Goal: Information Seeking & Learning: Learn about a topic

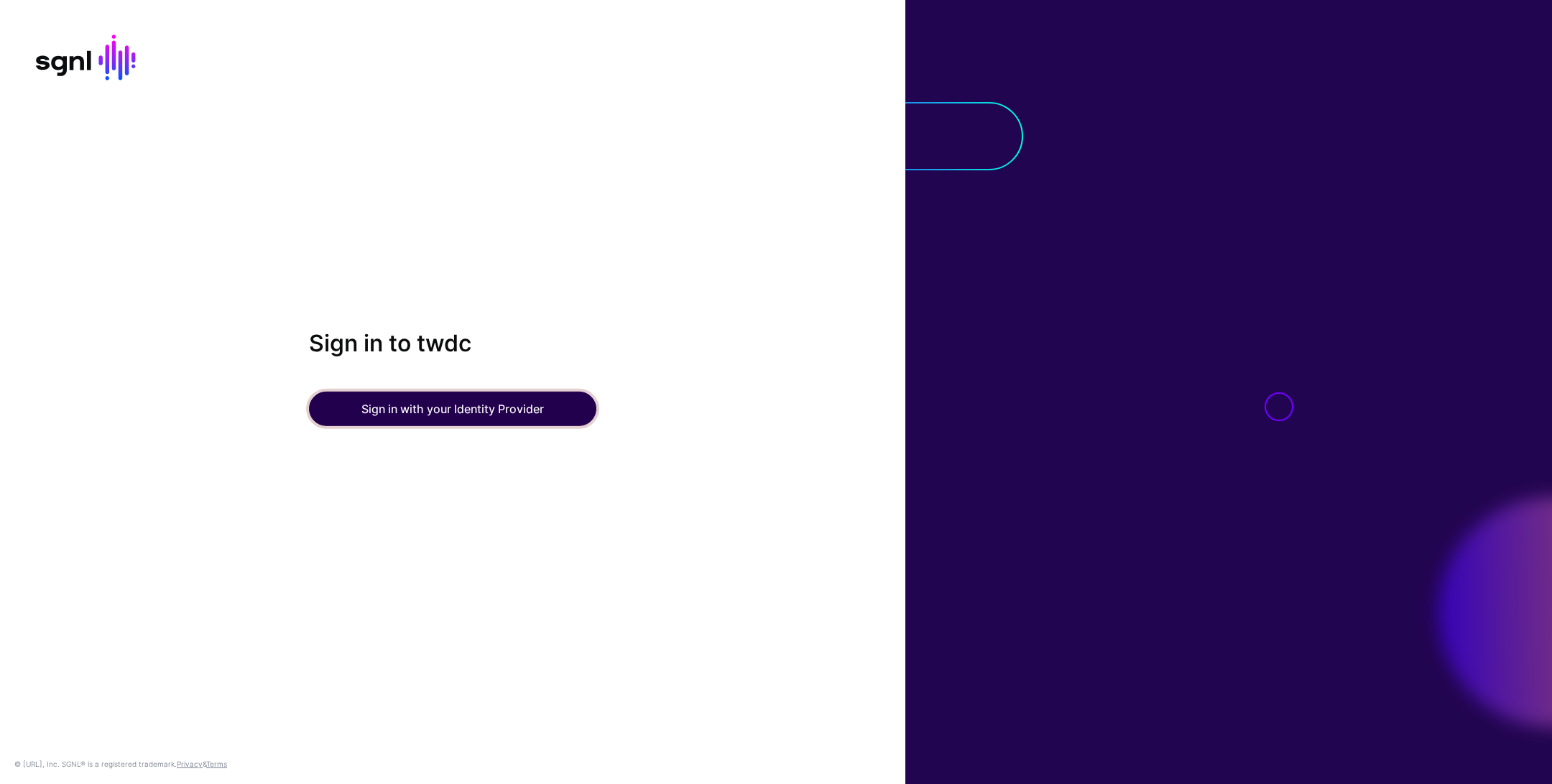
click at [470, 417] on button "Sign in with your Identity Provider" at bounding box center [453, 408] width 288 height 35
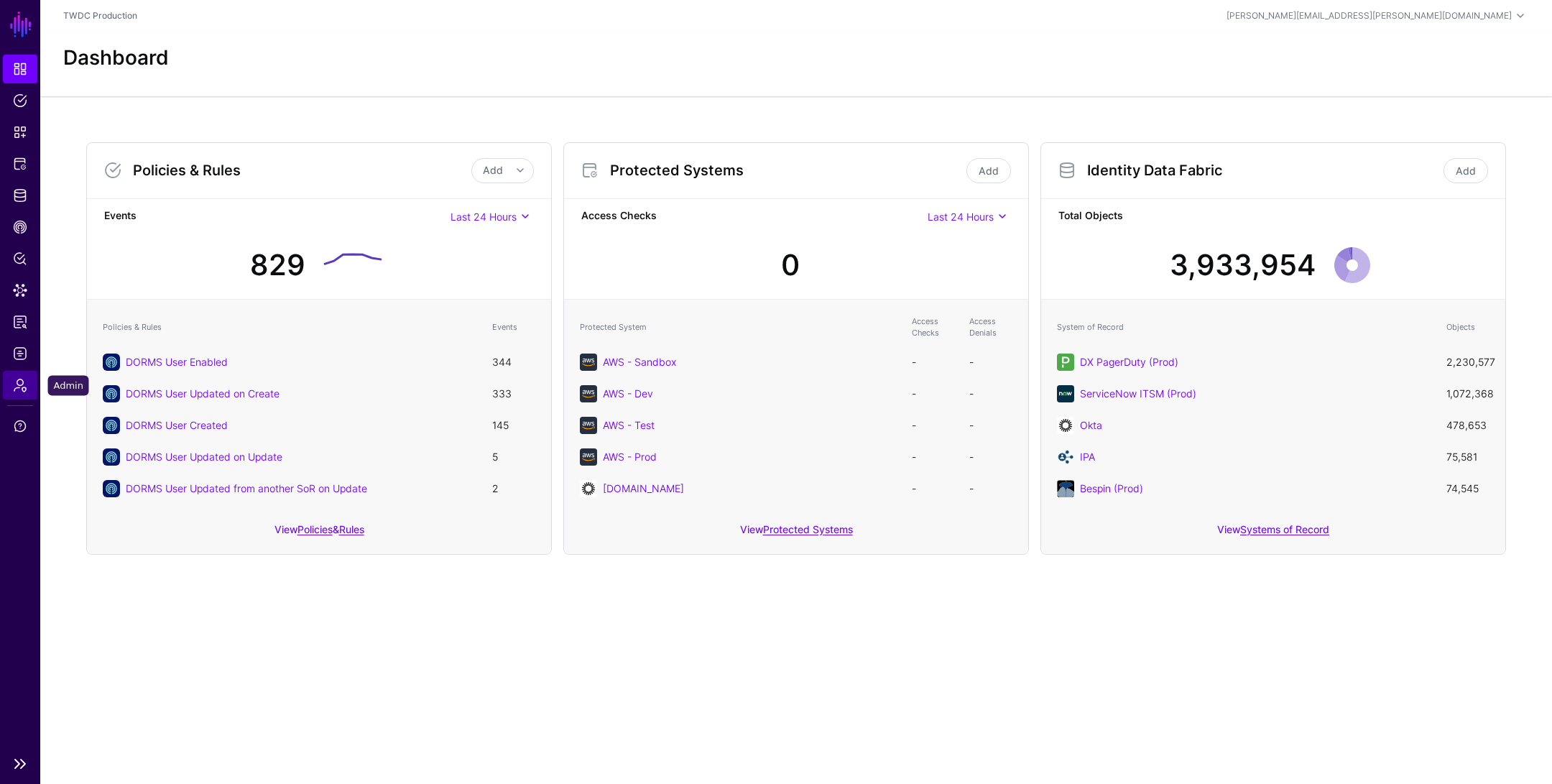
click at [13, 389] on span "Admin" at bounding box center [20, 385] width 14 height 14
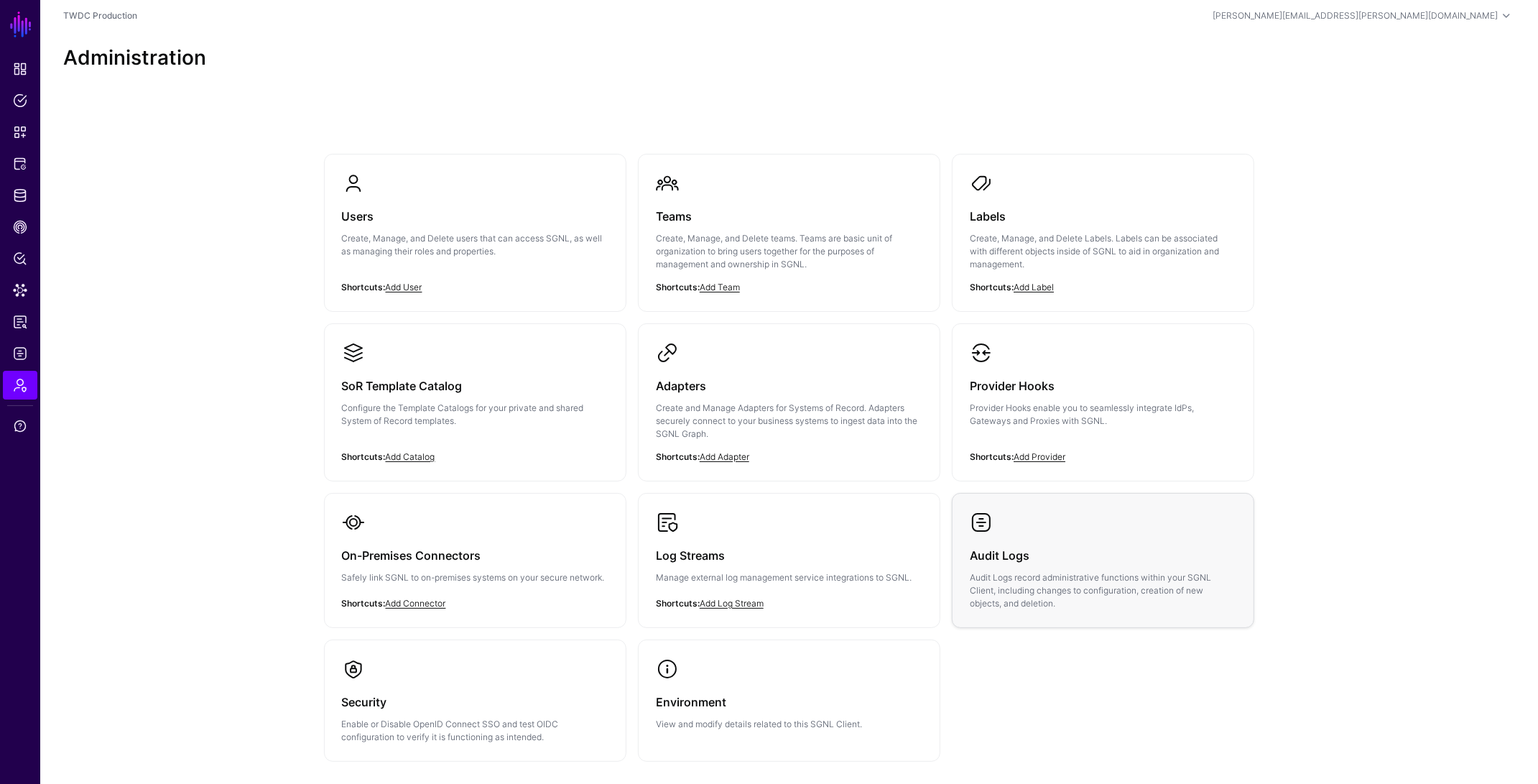
click at [1056, 557] on h3 "Audit Logs" at bounding box center [1103, 555] width 266 height 20
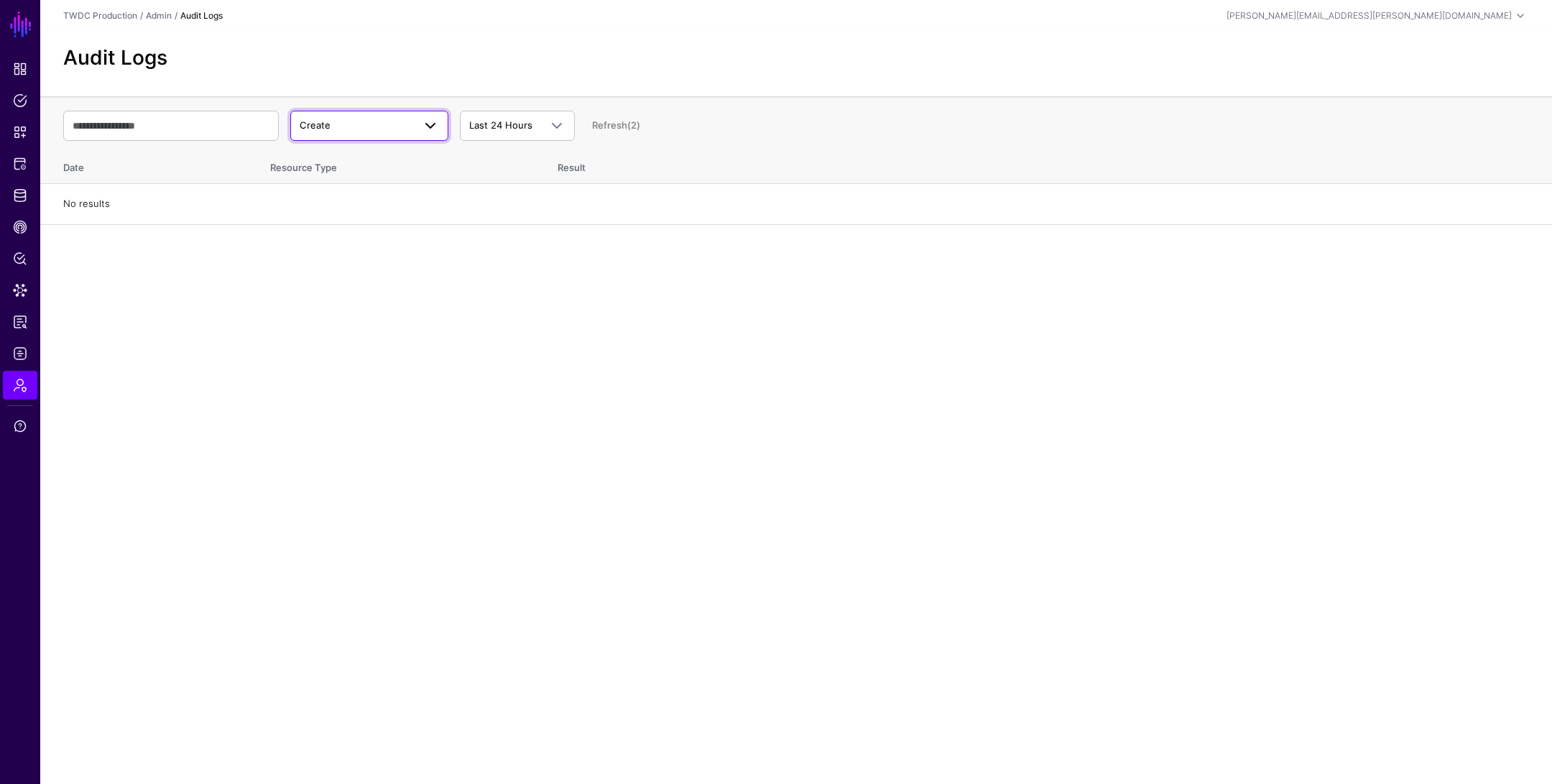
click at [341, 132] on span "Create" at bounding box center [355, 126] width 113 height 14
click at [357, 180] on div "Update" at bounding box center [370, 183] width 135 height 14
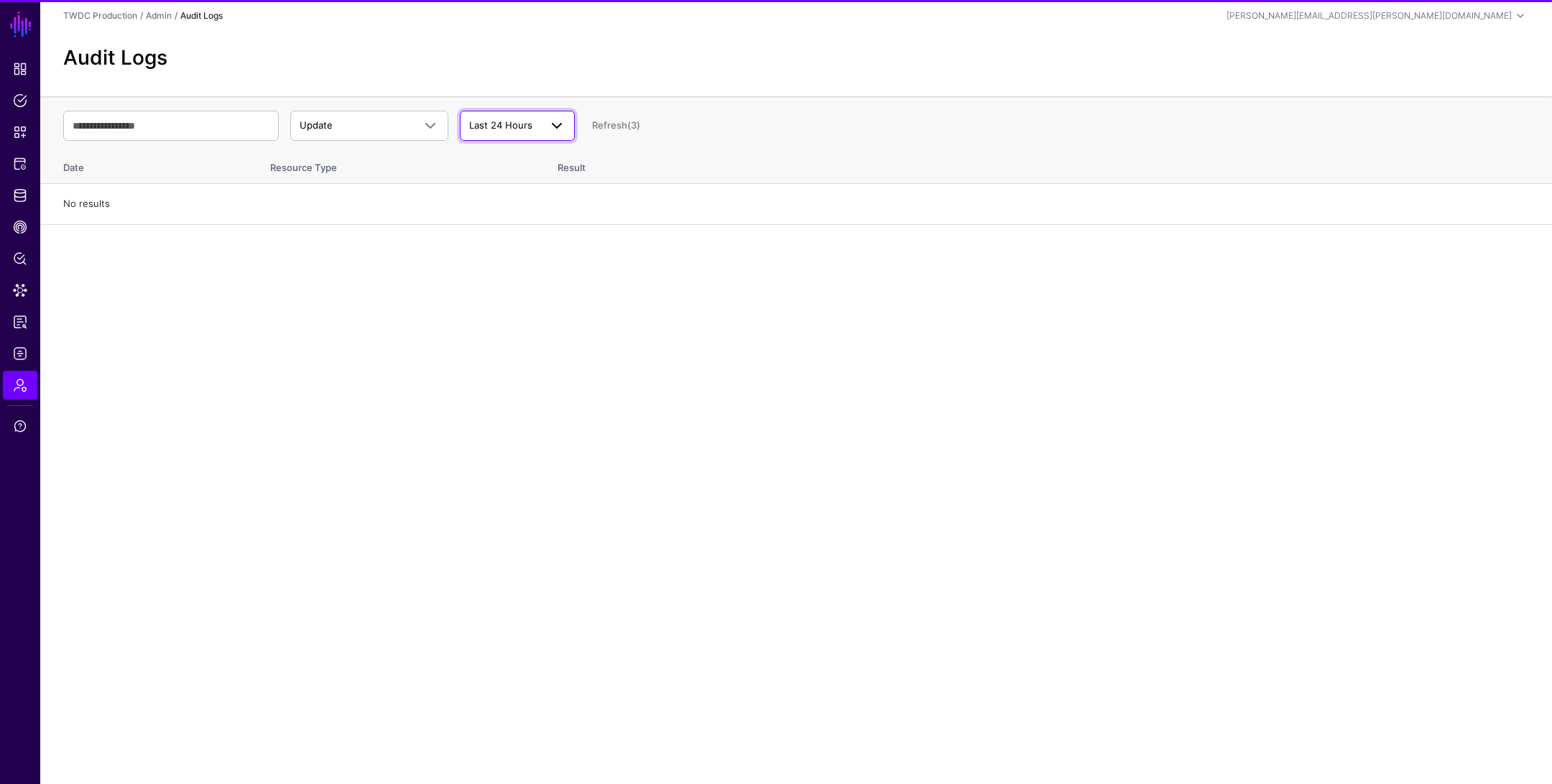
click at [540, 130] on span at bounding box center [552, 125] width 26 height 17
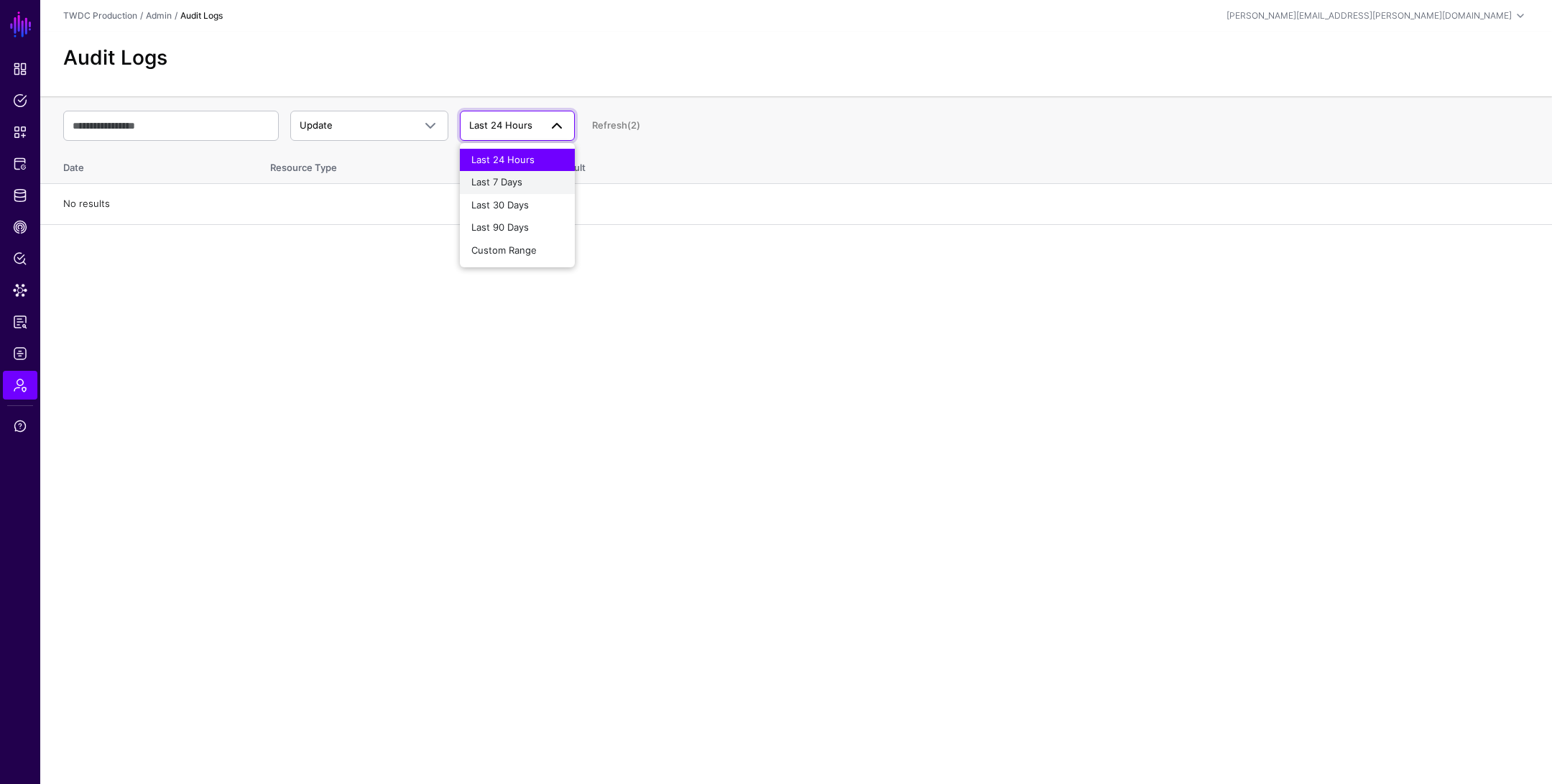
click at [539, 184] on div "Last 7 Days" at bounding box center [517, 183] width 92 height 14
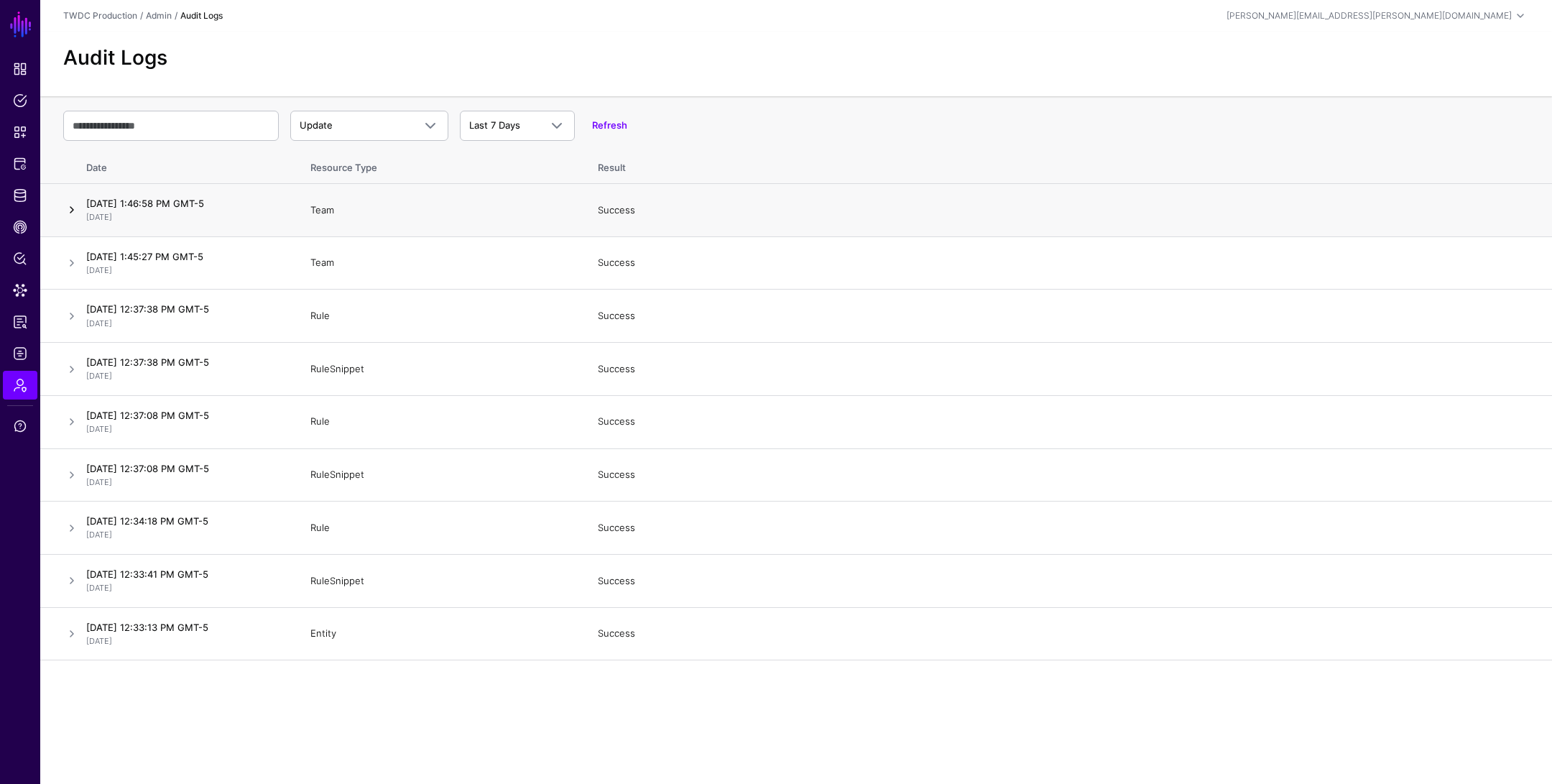
click at [70, 206] on link at bounding box center [71, 209] width 17 height 17
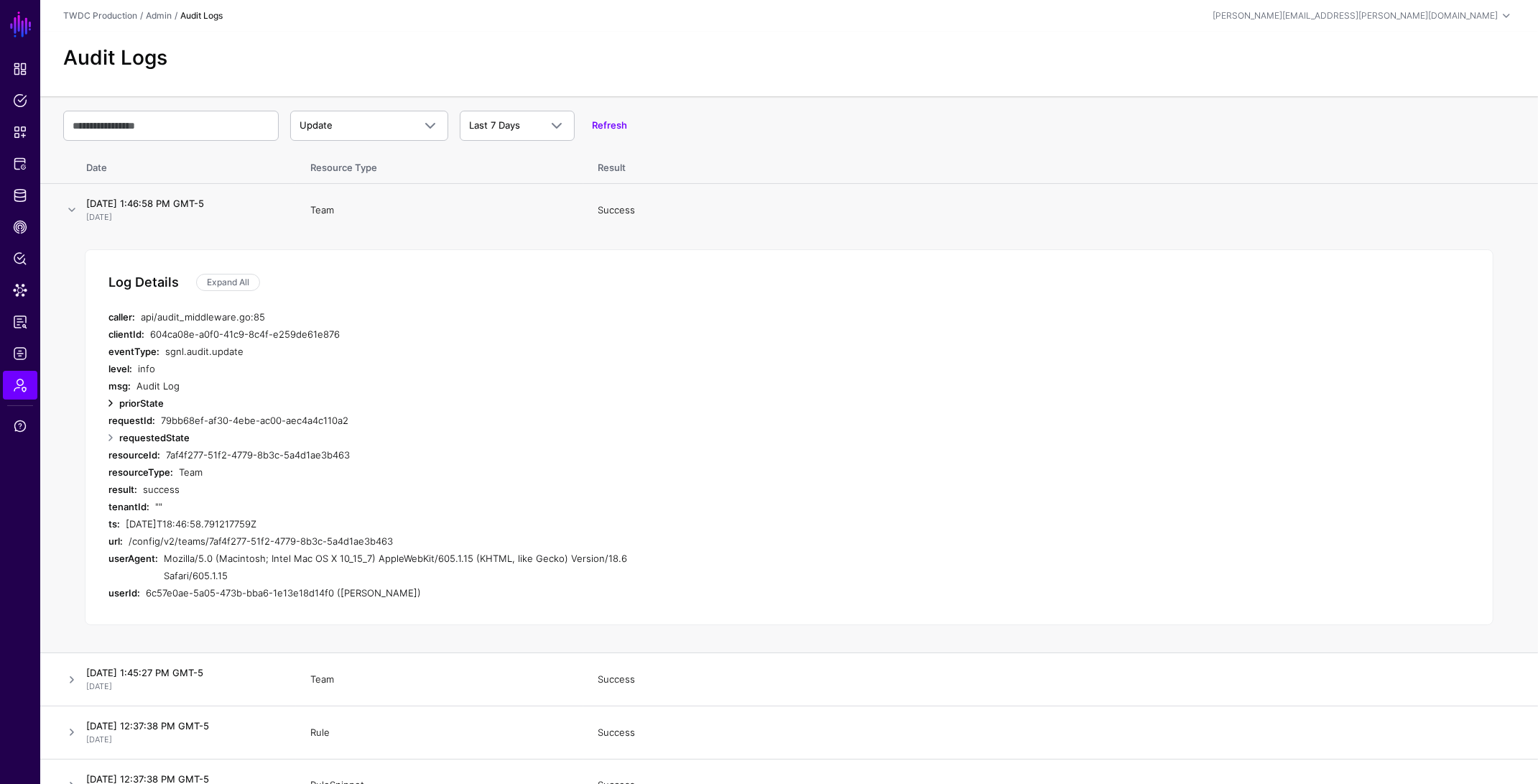
click at [113, 406] on link at bounding box center [110, 403] width 17 height 17
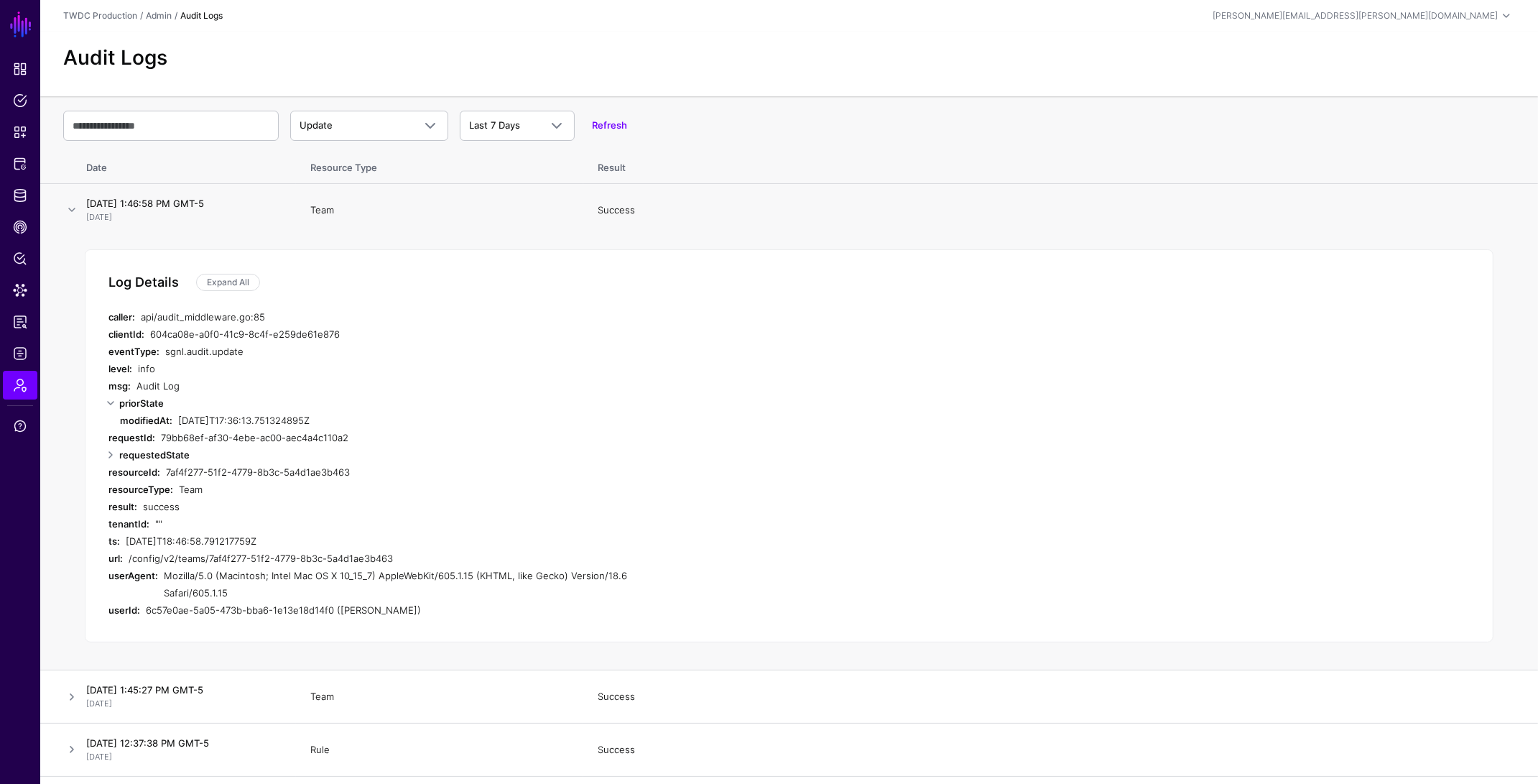
click at [124, 423] on strong "modifiedAt:" at bounding box center [146, 420] width 53 height 12
click at [111, 458] on link at bounding box center [110, 454] width 17 height 17
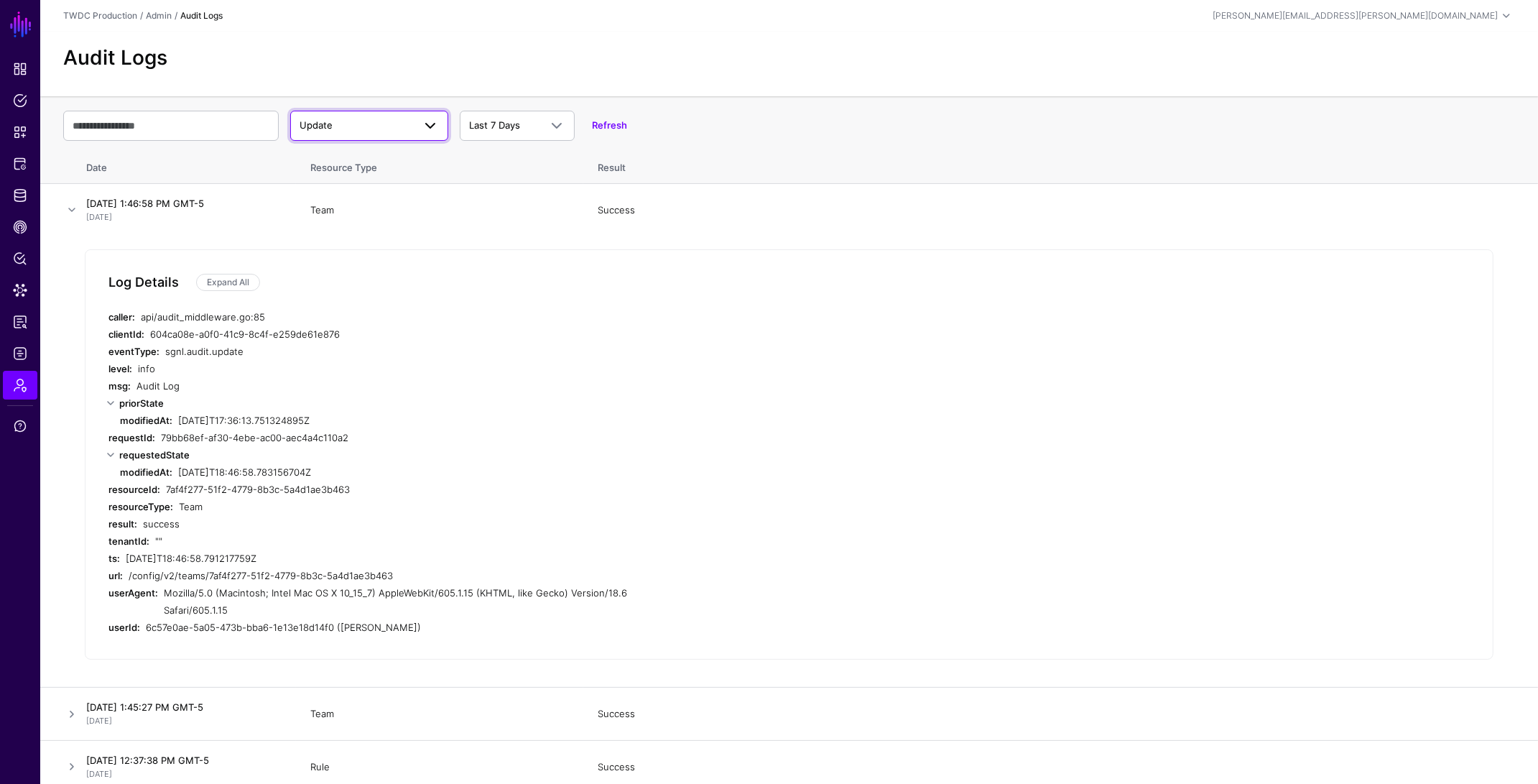
click at [388, 113] on link "Update" at bounding box center [369, 126] width 158 height 30
click at [353, 238] on button "Login" at bounding box center [369, 228] width 158 height 23
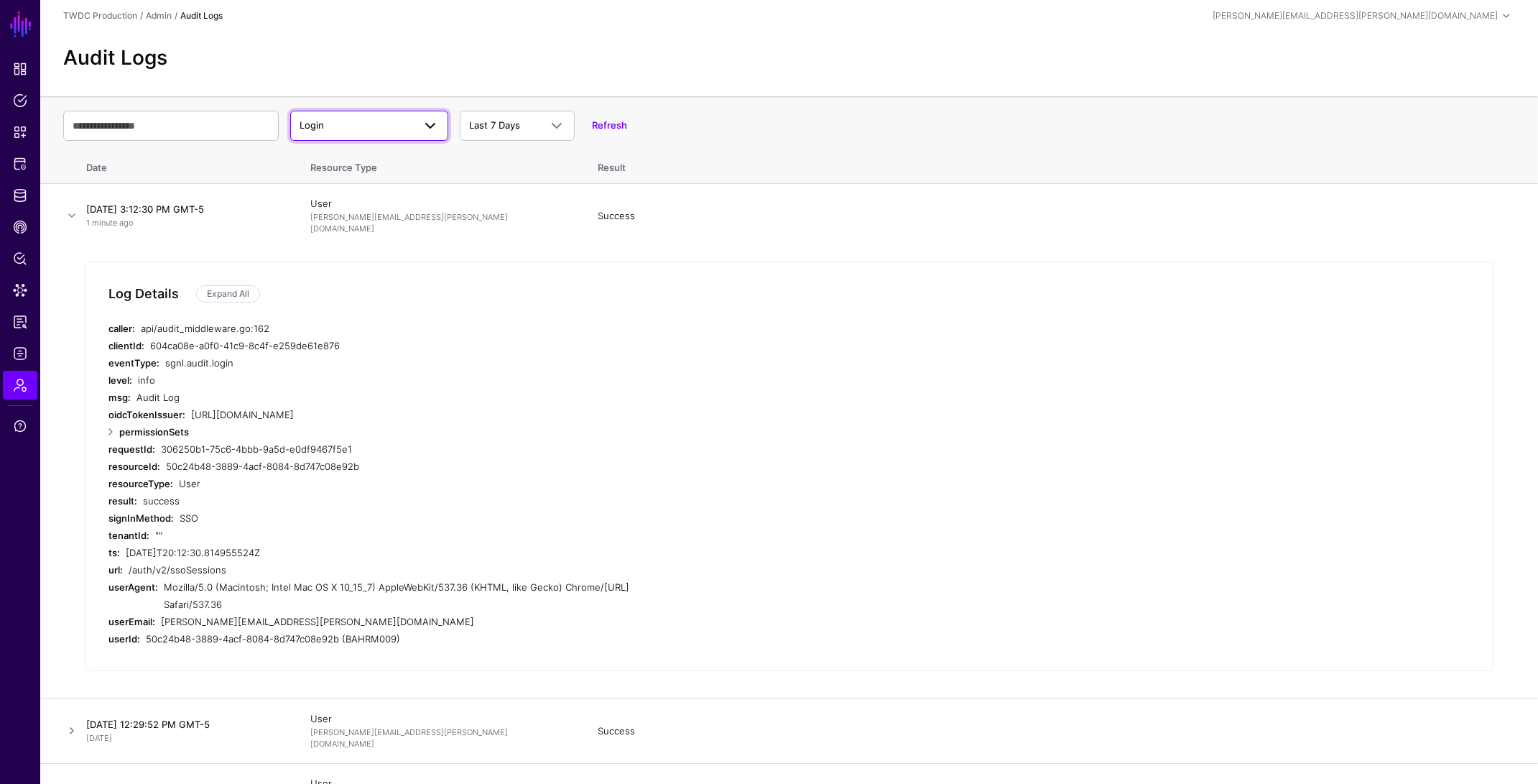
click at [377, 133] on span "Login" at bounding box center [369, 125] width 139 height 17
click at [370, 165] on div "Create" at bounding box center [370, 160] width 135 height 14
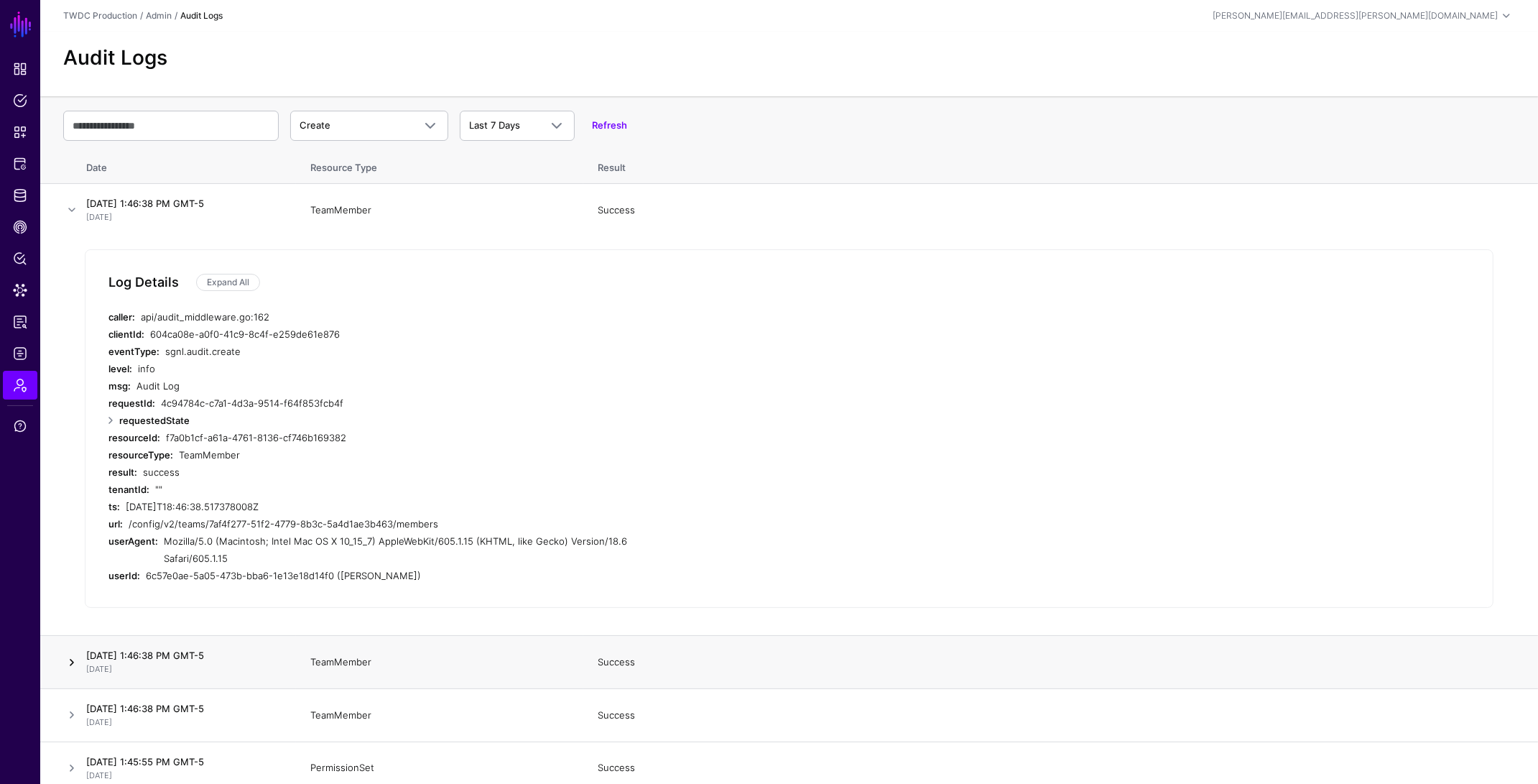
click at [68, 654] on link at bounding box center [71, 662] width 17 height 17
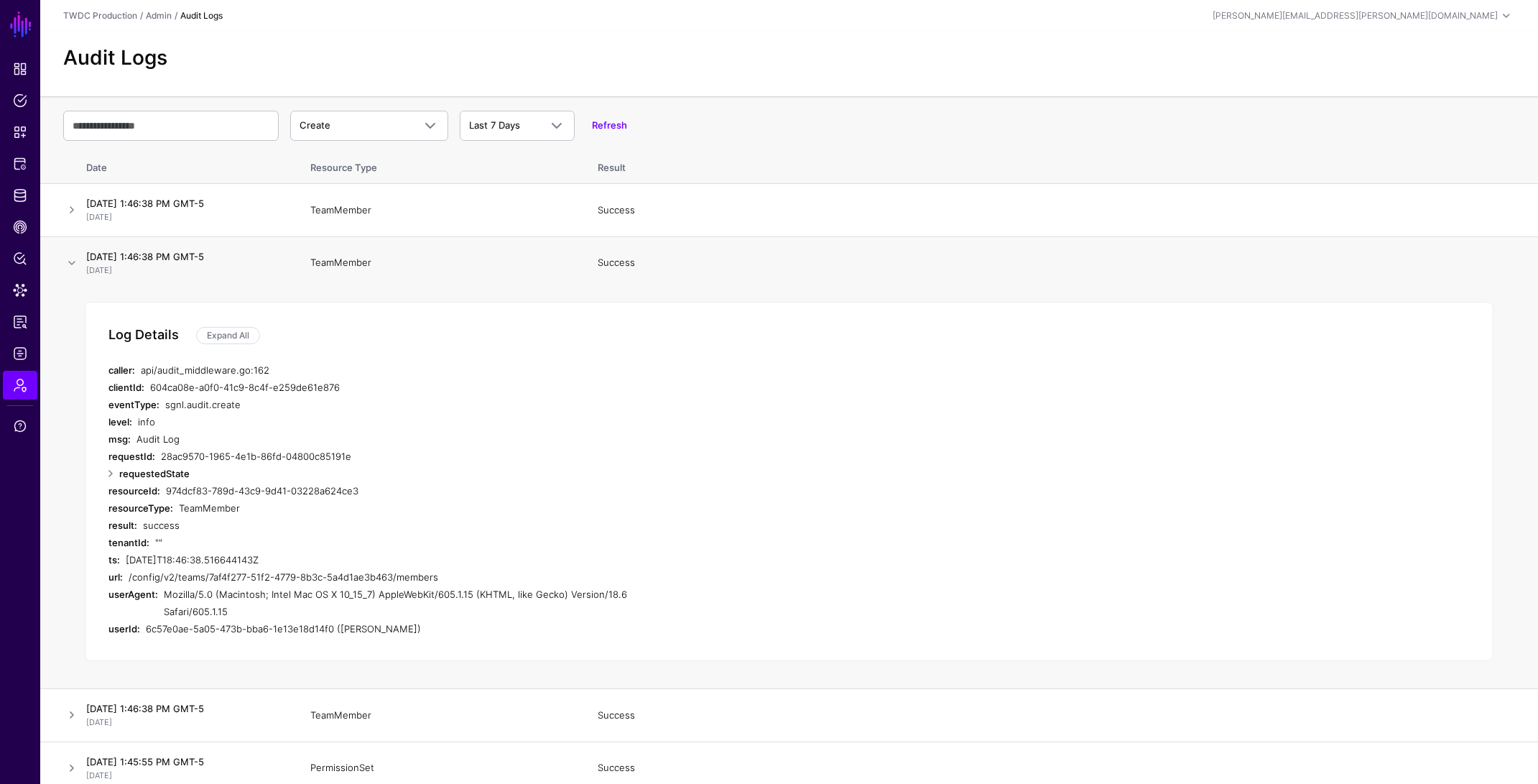
drag, startPoint x: 243, startPoint y: 406, endPoint x: 103, endPoint y: 406, distance: 140.0
click at [103, 406] on div "Log Details Expand All caller: api/audit_middleware.go:162 clientId: 604ca08e-a…" at bounding box center [789, 481] width 1409 height 358
copy div "eventType: sgnl.audit.create"
click at [19, 385] on span "Admin" at bounding box center [20, 385] width 14 height 14
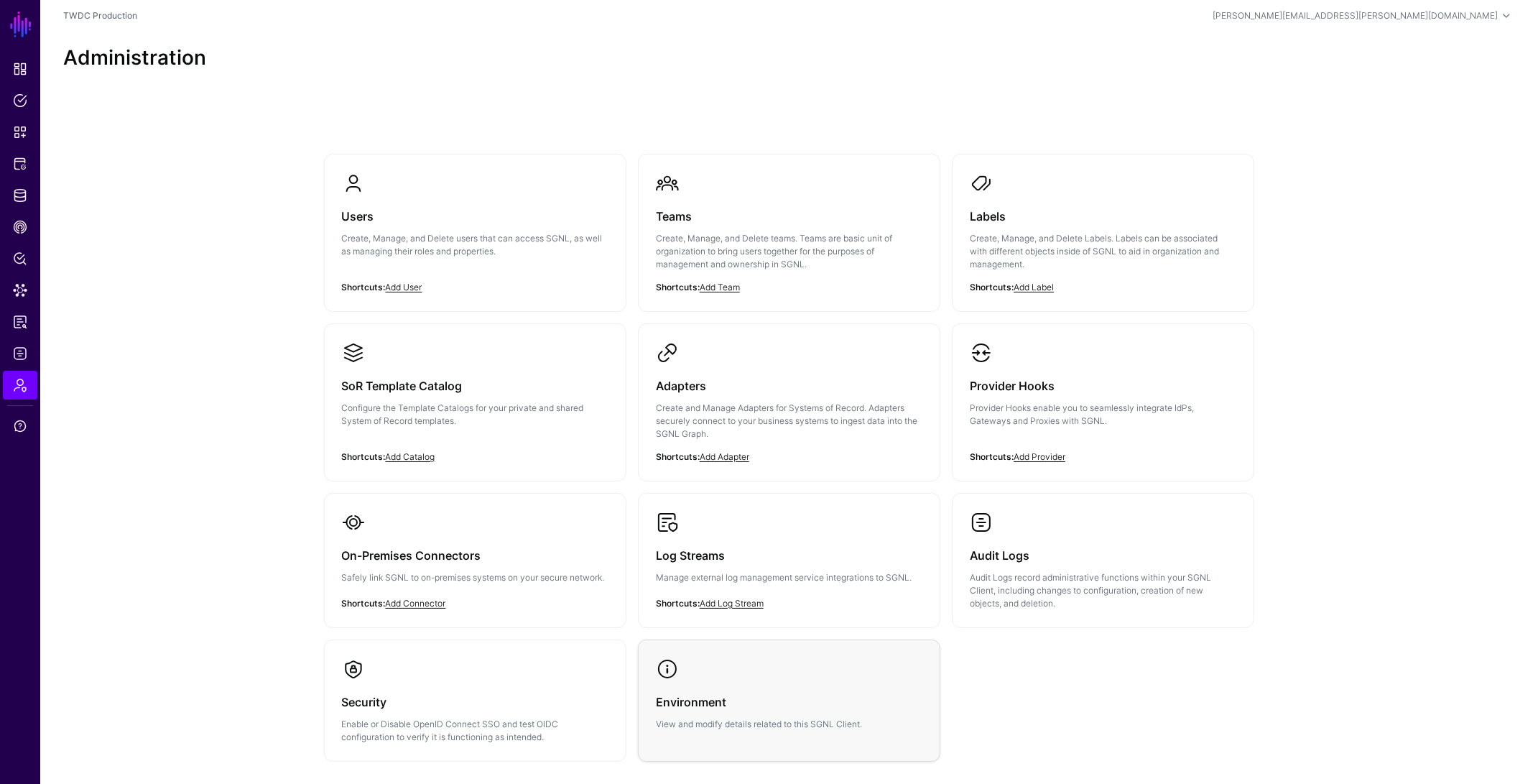
click at [736, 712] on h3 "Environment" at bounding box center [789, 701] width 266 height 20
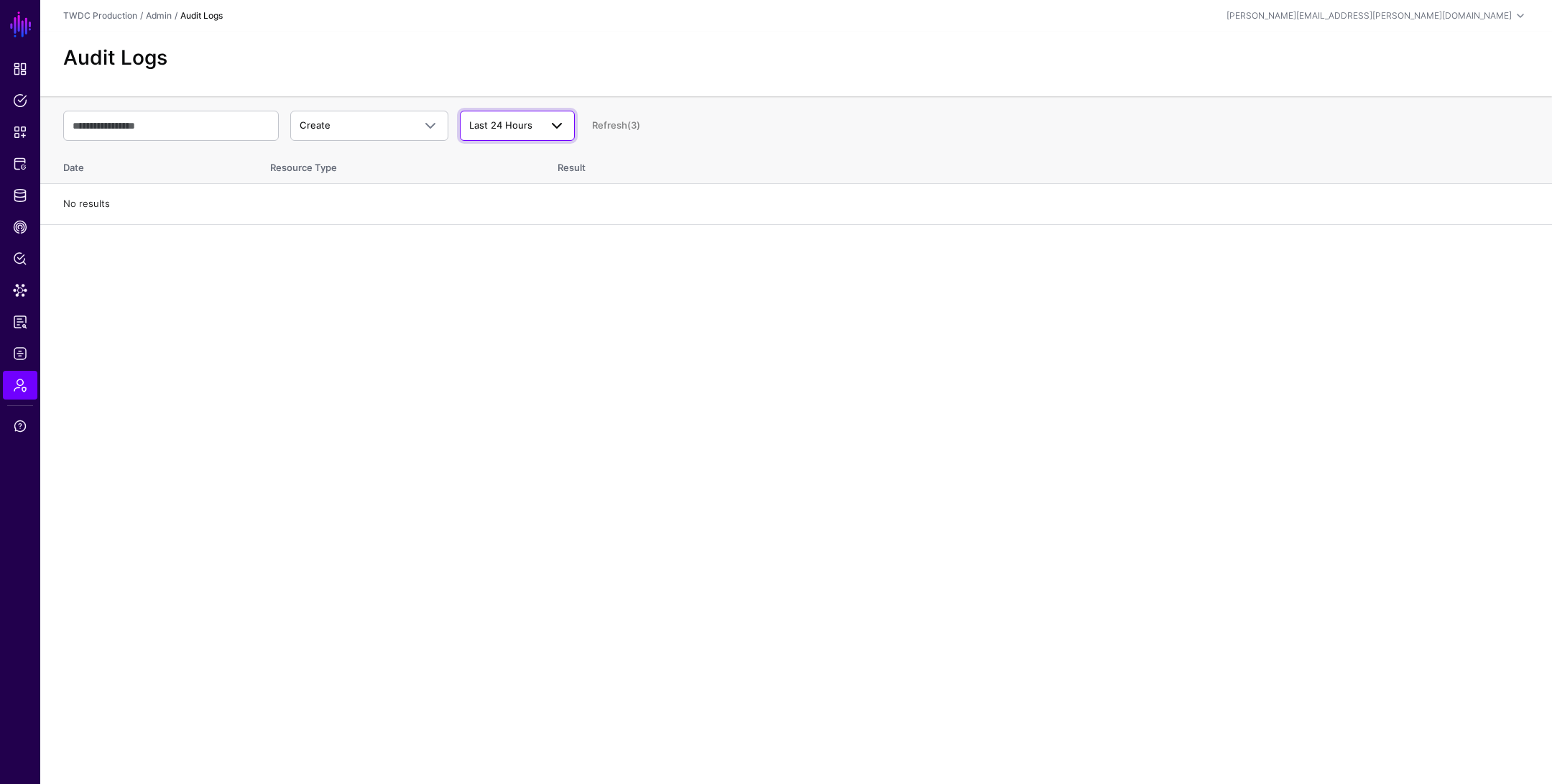
click at [511, 129] on span "Last 24 Hours" at bounding box center [501, 125] width 63 height 12
click at [528, 184] on div "Last 7 Days" at bounding box center [517, 183] width 92 height 14
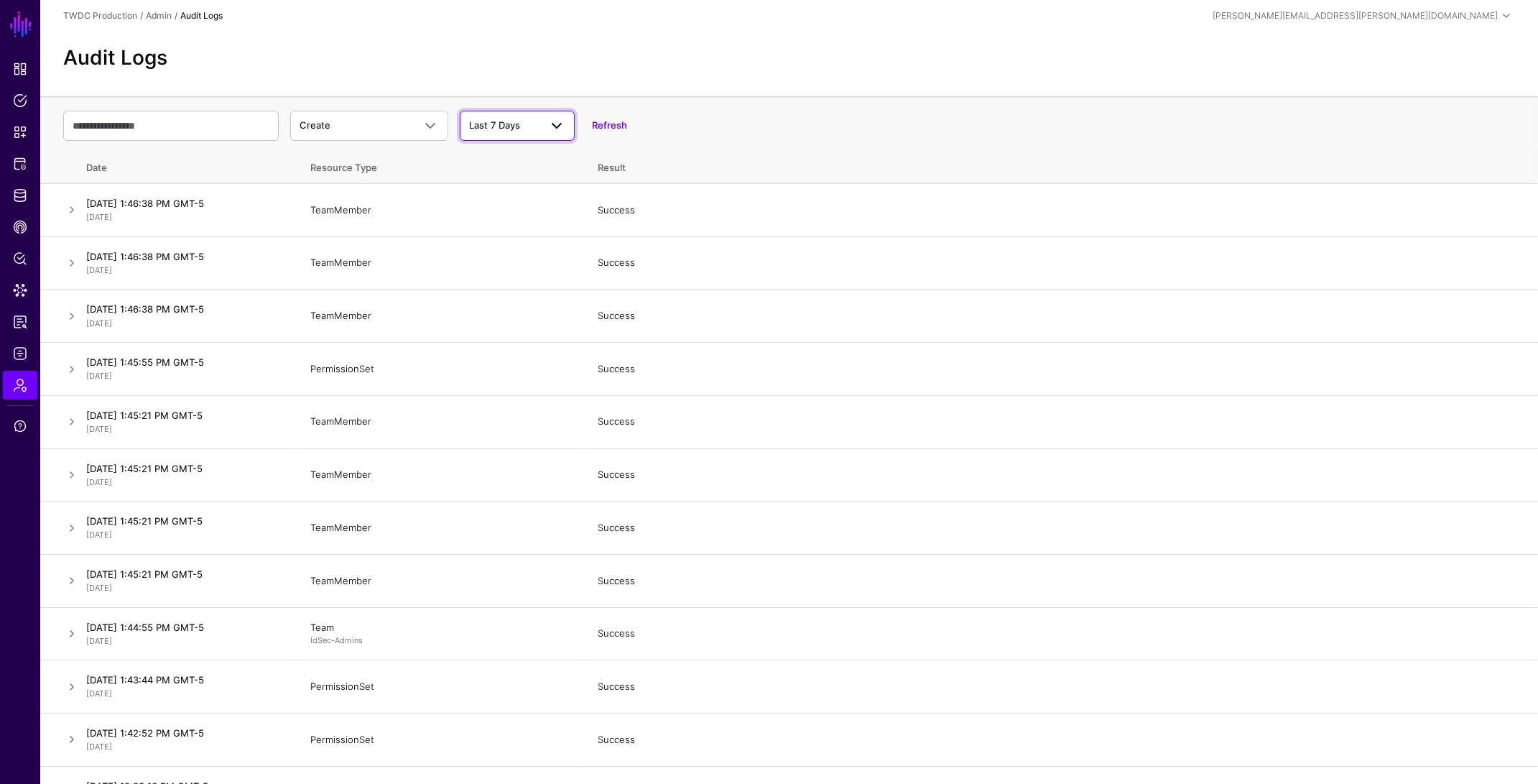
click at [525, 121] on span "Last 7 Days" at bounding box center [504, 126] width 70 height 14
click at [521, 160] on span "Last 24 Hours" at bounding box center [503, 159] width 63 height 12
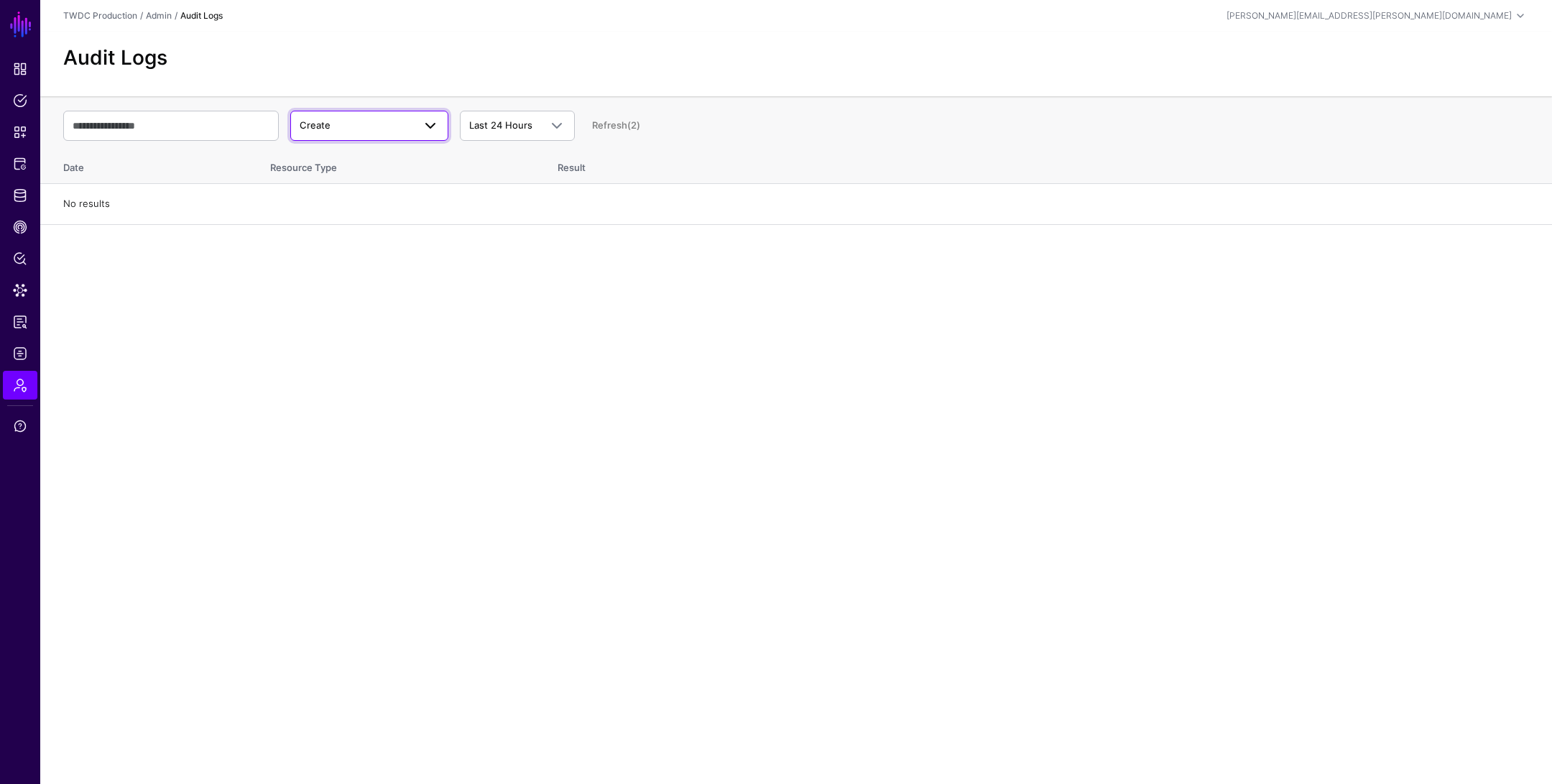
click at [365, 126] on span "Create" at bounding box center [355, 126] width 113 height 14
click at [363, 181] on div "Update" at bounding box center [370, 183] width 135 height 14
click at [369, 127] on span "Update" at bounding box center [355, 126] width 113 height 14
click at [365, 199] on div "Delete" at bounding box center [370, 206] width 135 height 14
click at [516, 120] on span "Last 24 Hours" at bounding box center [501, 125] width 63 height 12
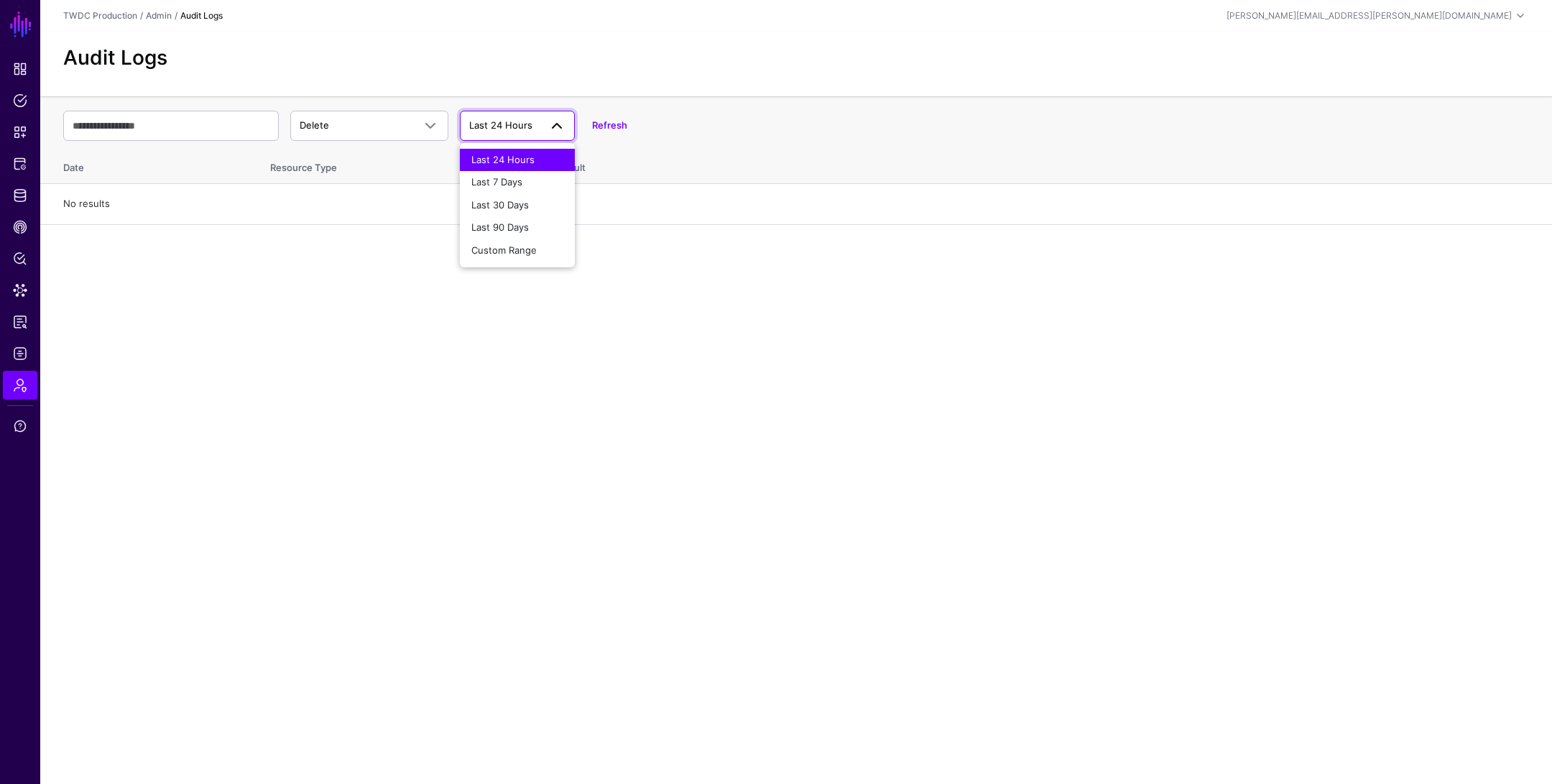
click at [959, 585] on main "SGNL Dashboard Policies Snippets Protected Systems Identity Data Fabric CAEP Hu…" at bounding box center [776, 392] width 1552 height 784
